Goal: Navigation & Orientation: Find specific page/section

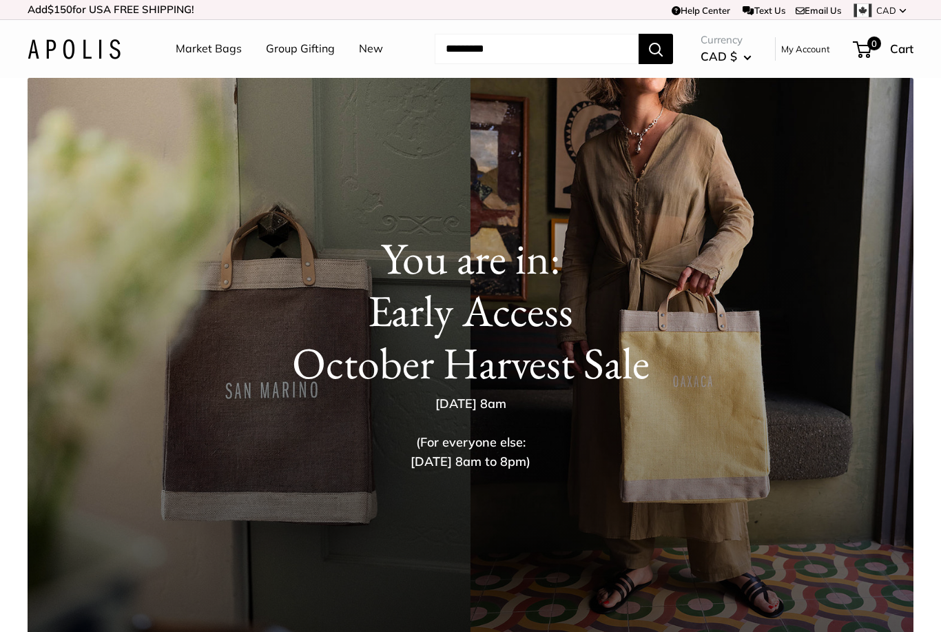
click at [212, 56] on link "Market Bags" at bounding box center [209, 49] width 66 height 21
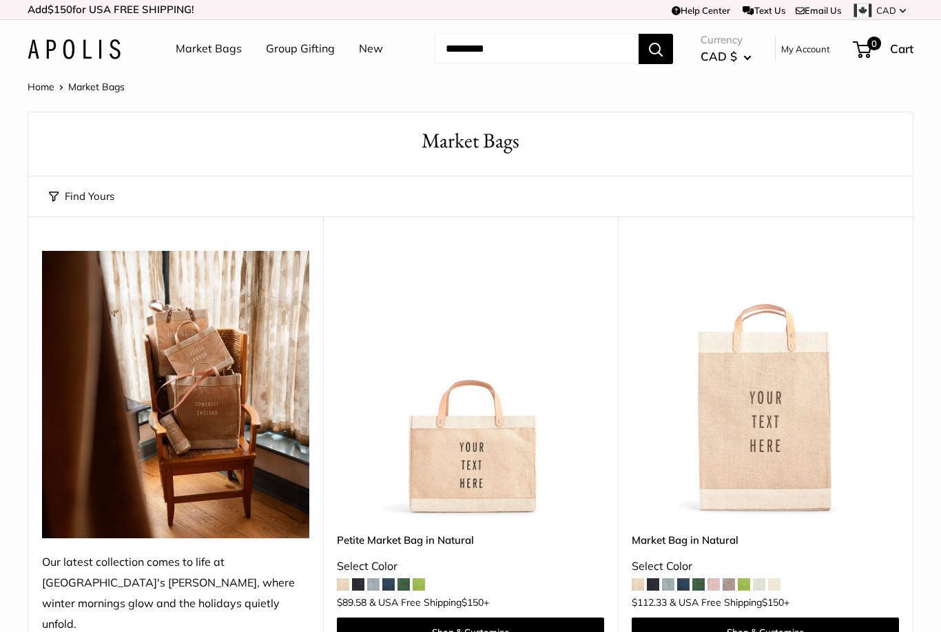
click at [197, 56] on link "Market Bags" at bounding box center [209, 49] width 66 height 21
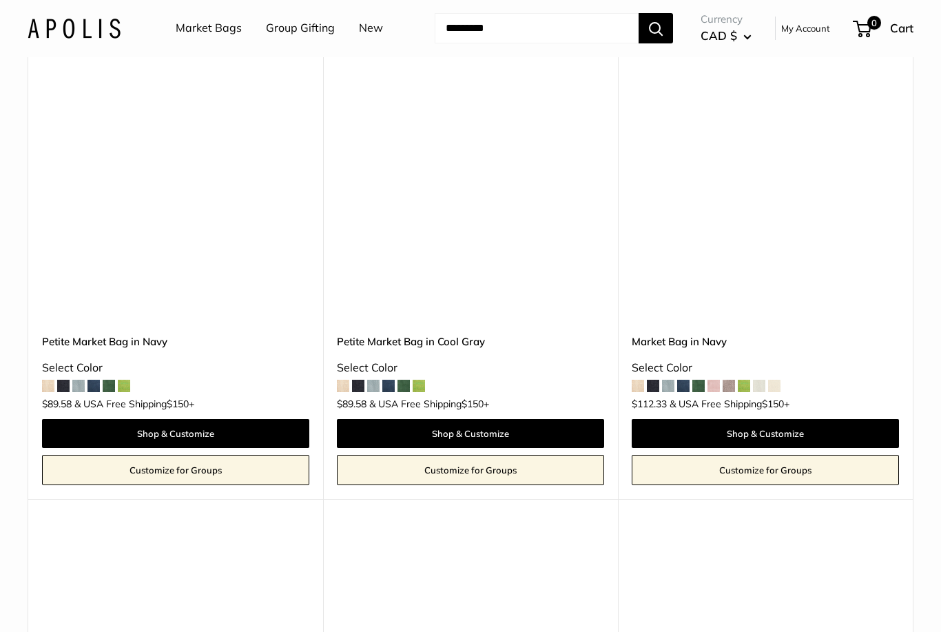
scroll to position [4854, 0]
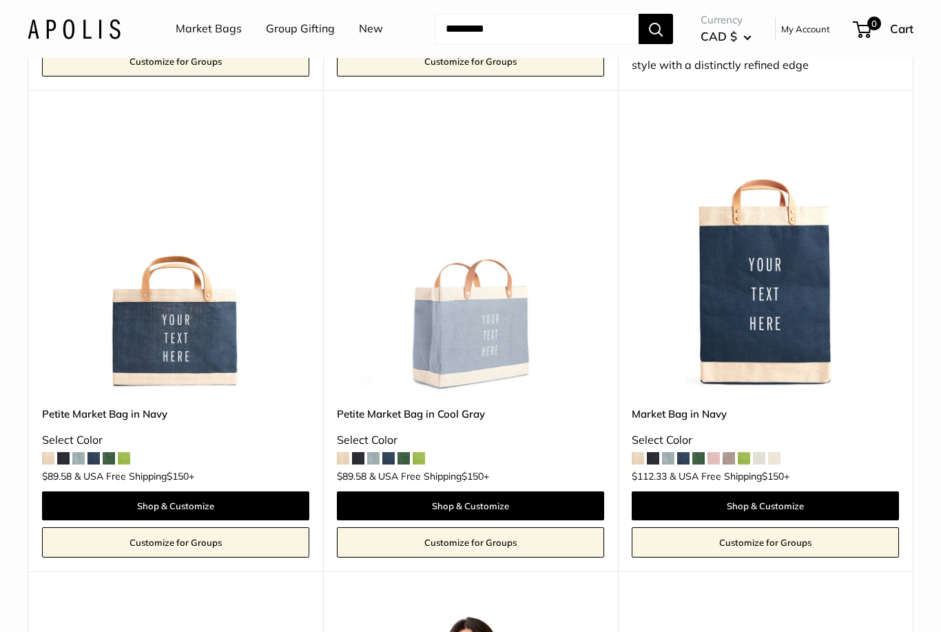
click at [89, 29] on img at bounding box center [74, 29] width 93 height 20
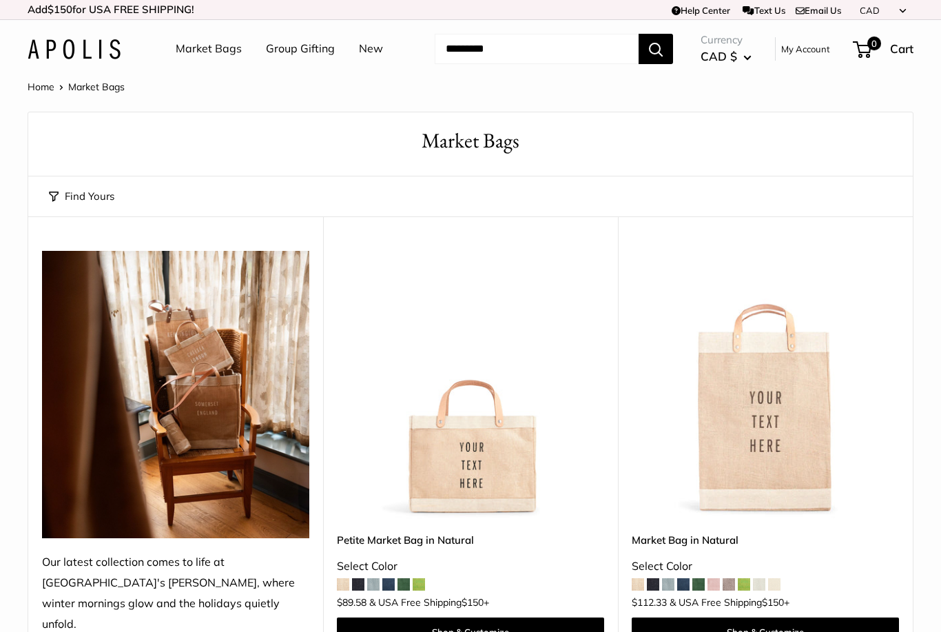
click at [72, 56] on img at bounding box center [74, 49] width 93 height 20
click at [37, 83] on link "Home" at bounding box center [41, 87] width 27 height 12
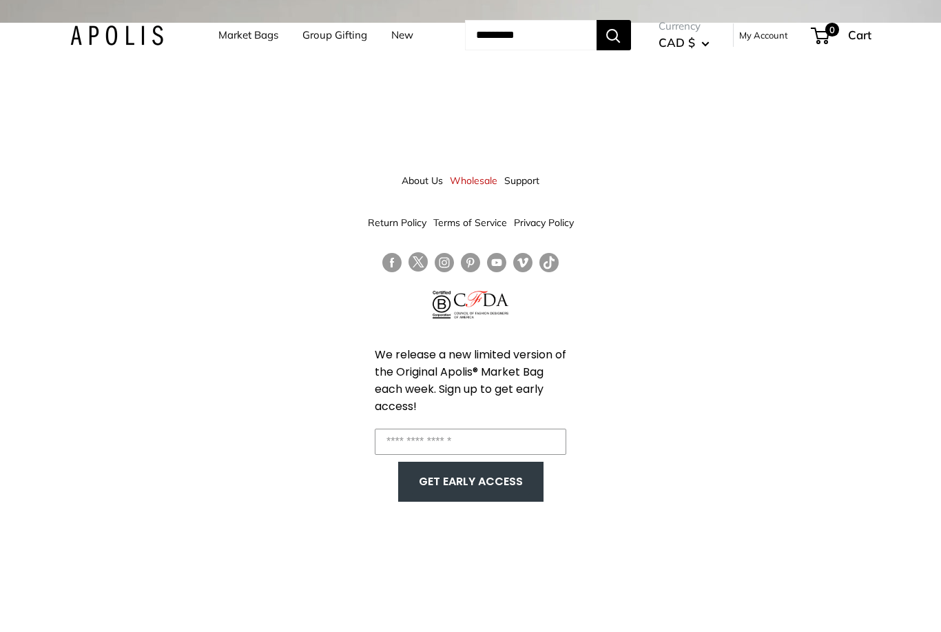
scroll to position [1, 0]
